Goal: Check status

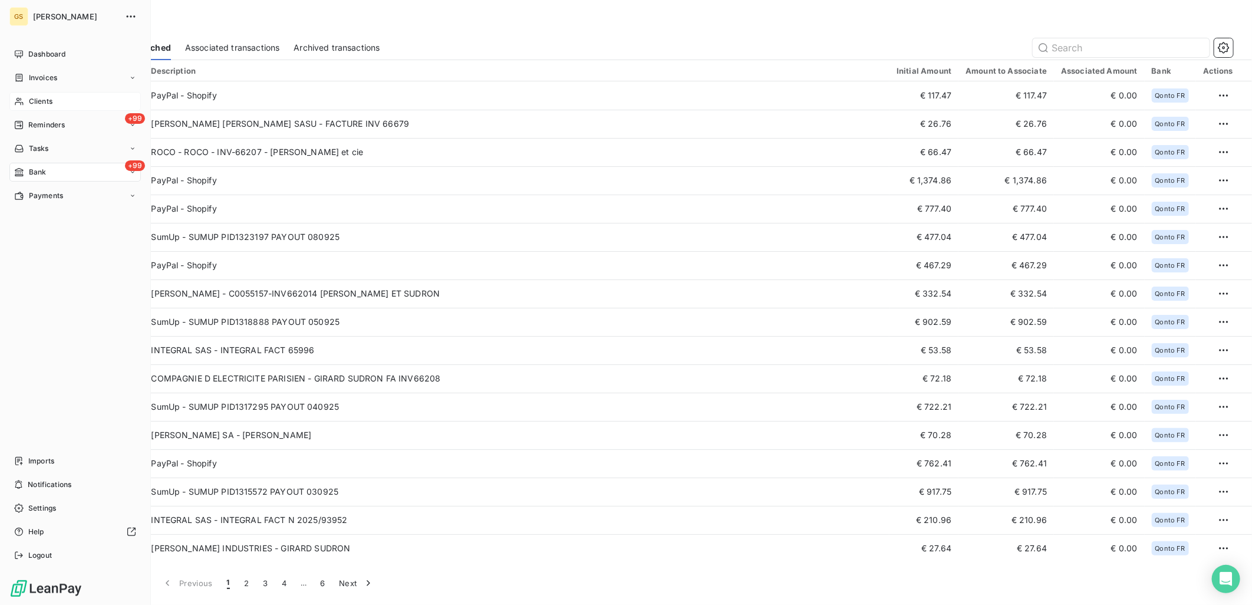
drag, startPoint x: 45, startPoint y: 97, endPoint x: 62, endPoint y: 98, distance: 17.7
click at [45, 98] on span "Clients" at bounding box center [41, 101] width 24 height 11
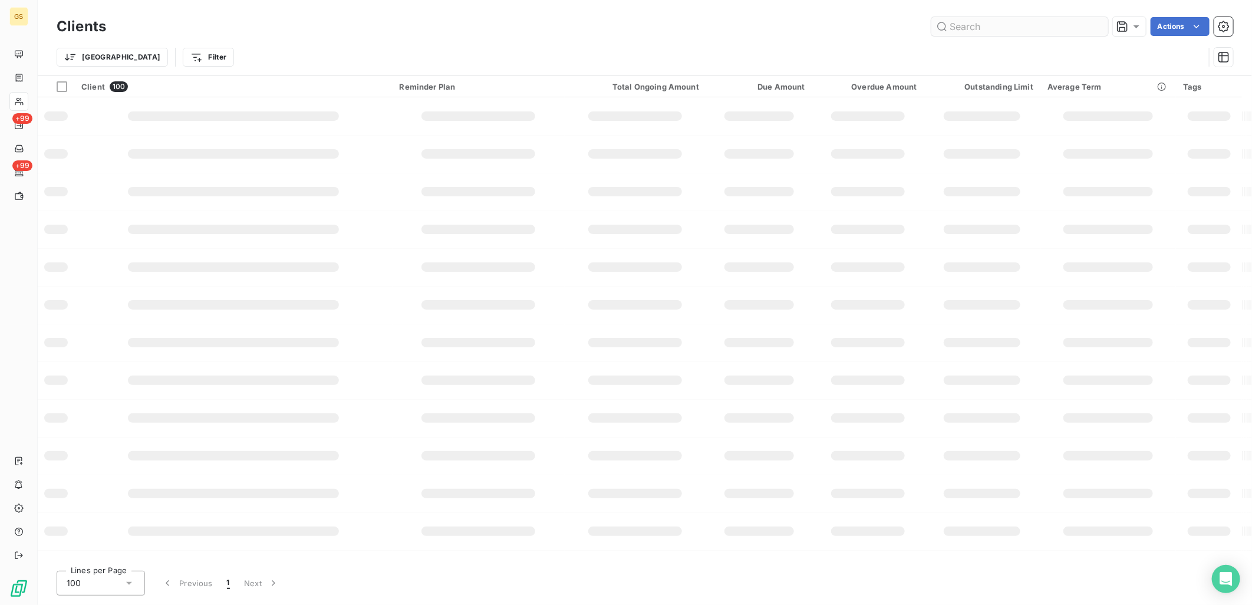
click at [973, 32] on input "text" at bounding box center [1019, 26] width 177 height 19
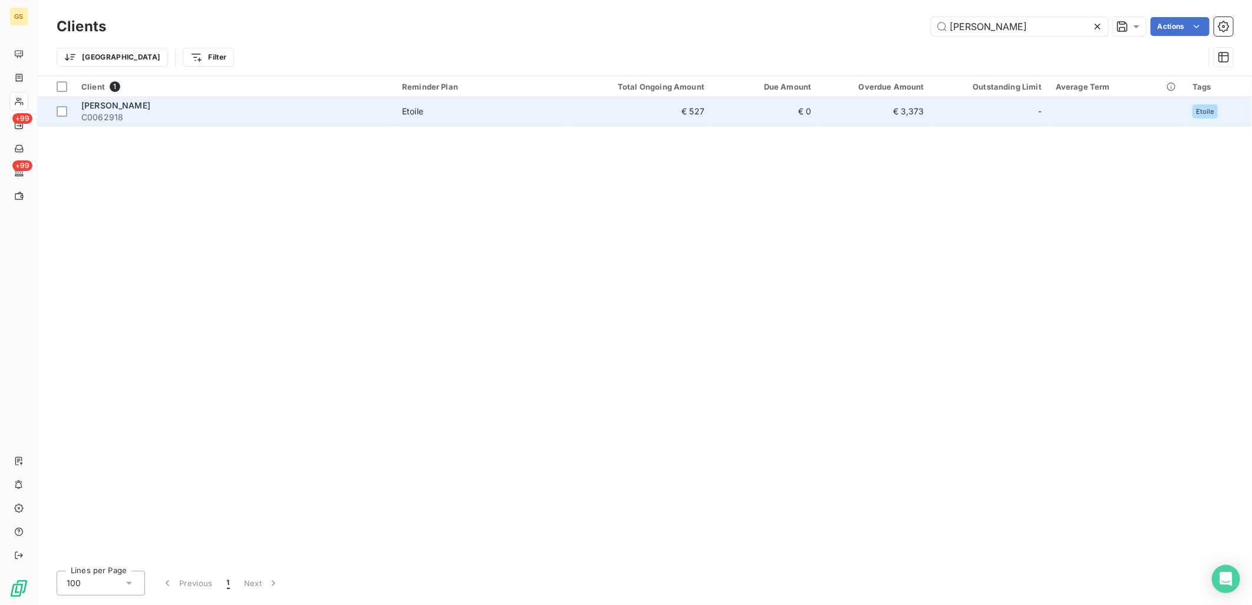
type input "[PERSON_NAME]"
click at [662, 125] on td "€ 527" at bounding box center [640, 111] width 143 height 28
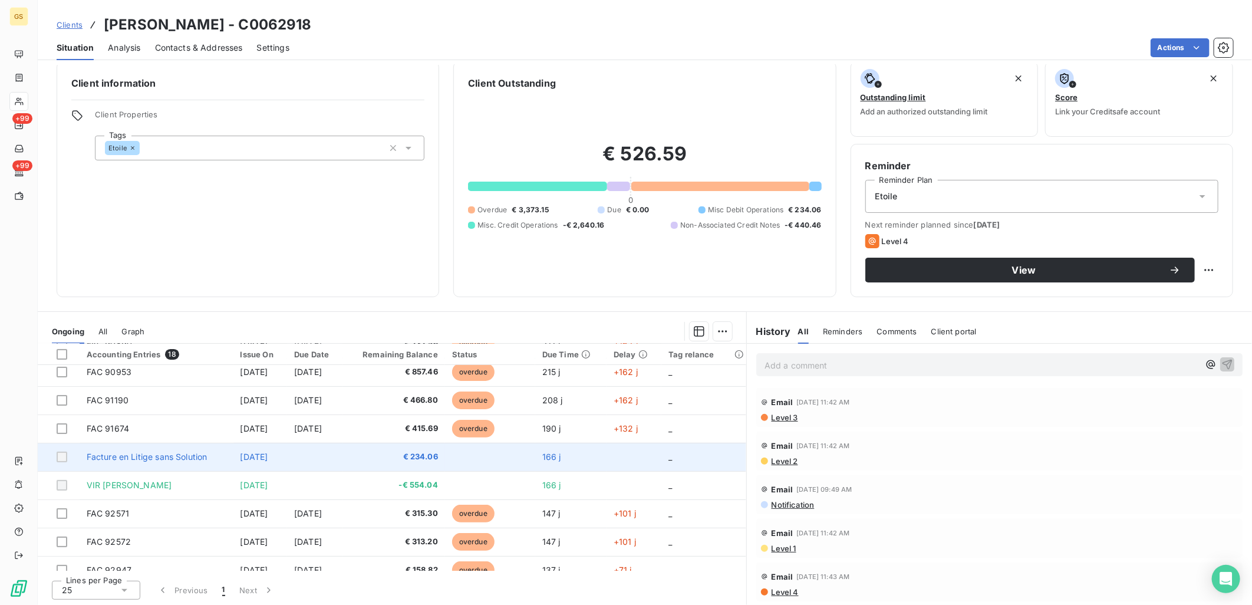
scroll to position [303, 0]
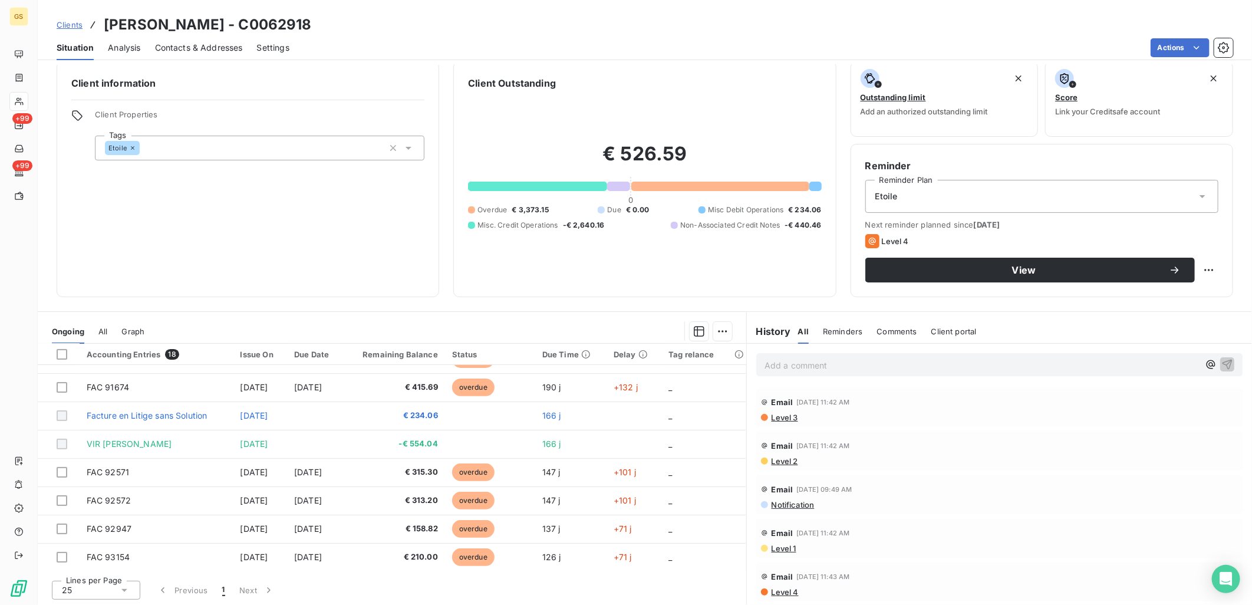
click at [107, 327] on span "All" at bounding box center [102, 331] width 9 height 9
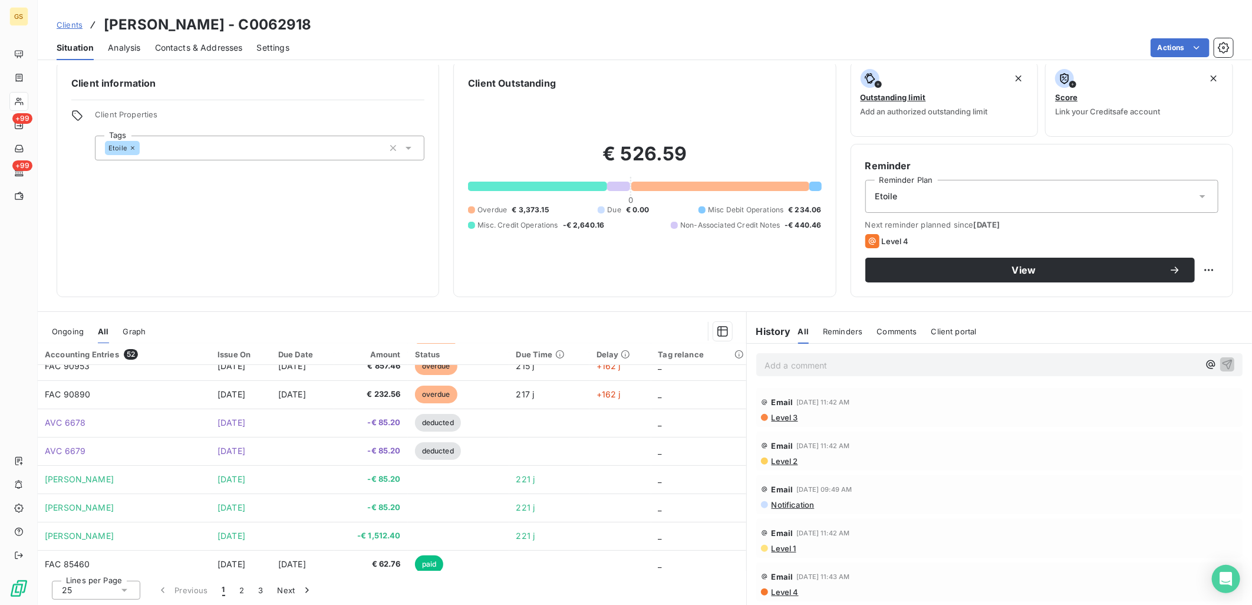
scroll to position [502, 0]
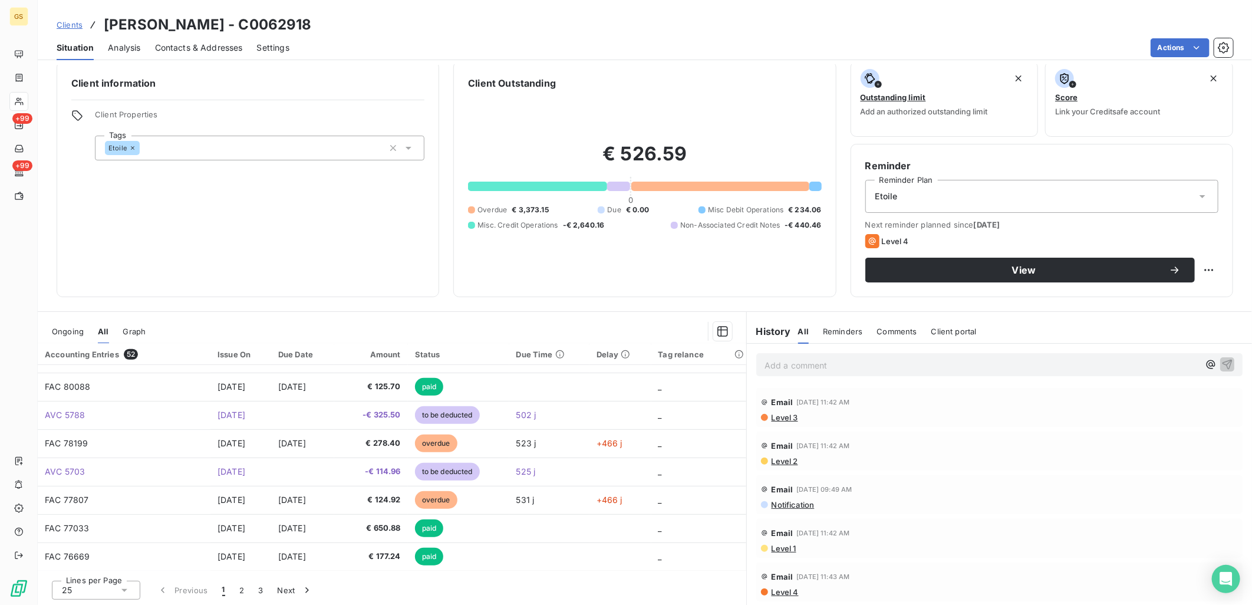
click at [71, 335] on div "Ongoing" at bounding box center [68, 331] width 32 height 25
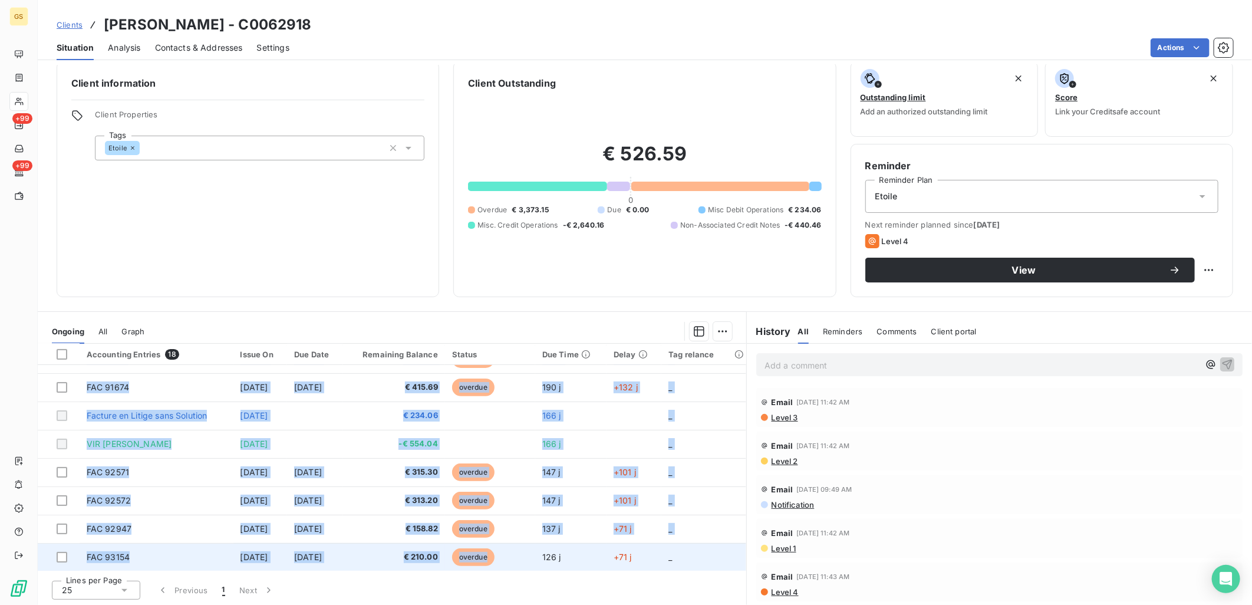
scroll to position [304, 0]
drag, startPoint x: 83, startPoint y: 435, endPoint x: 538, endPoint y: 557, distance: 470.6
click at [538, 557] on tbody "FAC 77807 [DATE] [DATE] € 124.92 overdue 531 j +466 j _ AVC 5703 [DATE] -€ 114.…" at bounding box center [392, 315] width 709 height 509
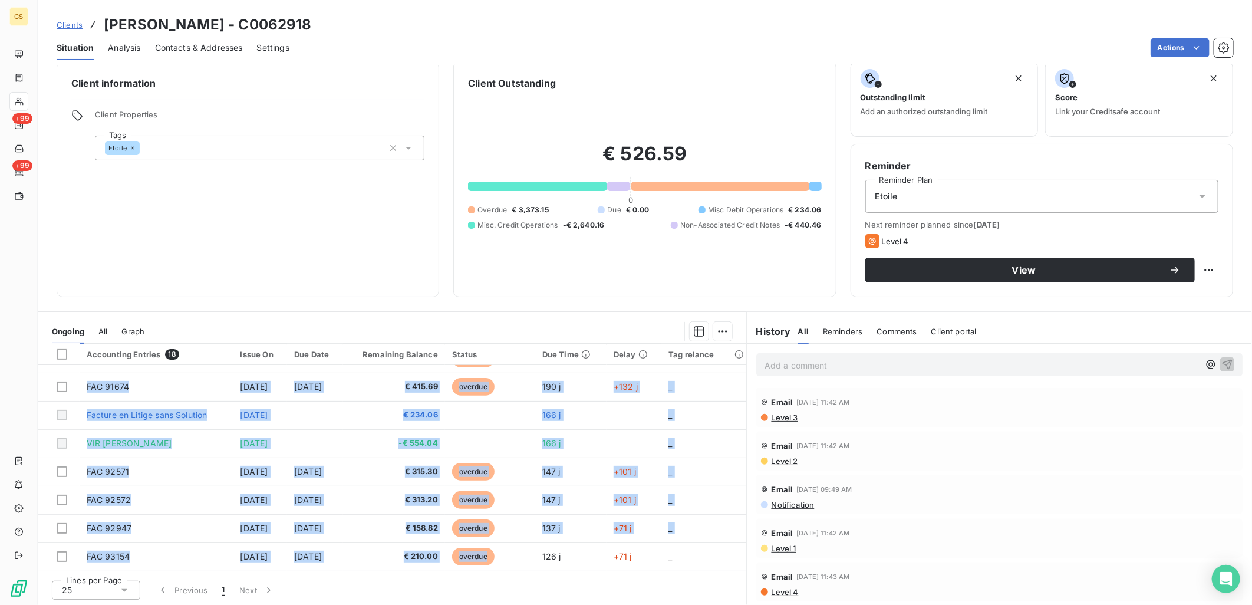
copy tbody "FAC 90890 [DATE] [DATE] € 232.56 overdue 217 j +162 j _ FAC 90953 [DATE] [DATE]…"
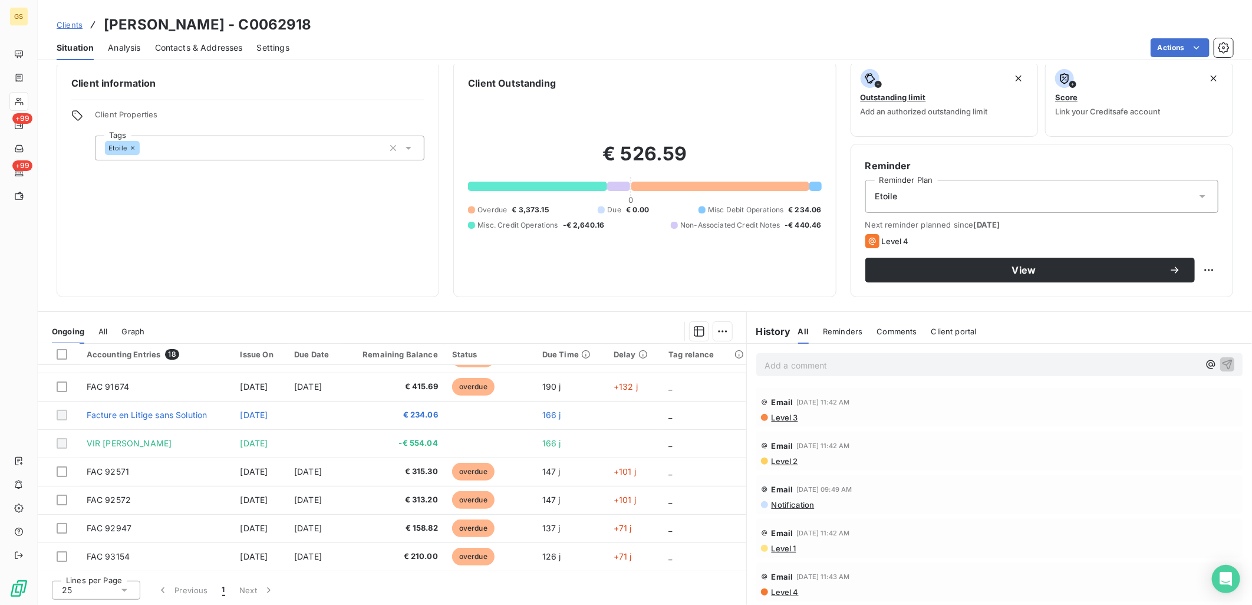
click at [330, 292] on div "Client information Client Properties Tags Etoile" at bounding box center [248, 179] width 383 height 236
